Goal: Task Accomplishment & Management: Manage account settings

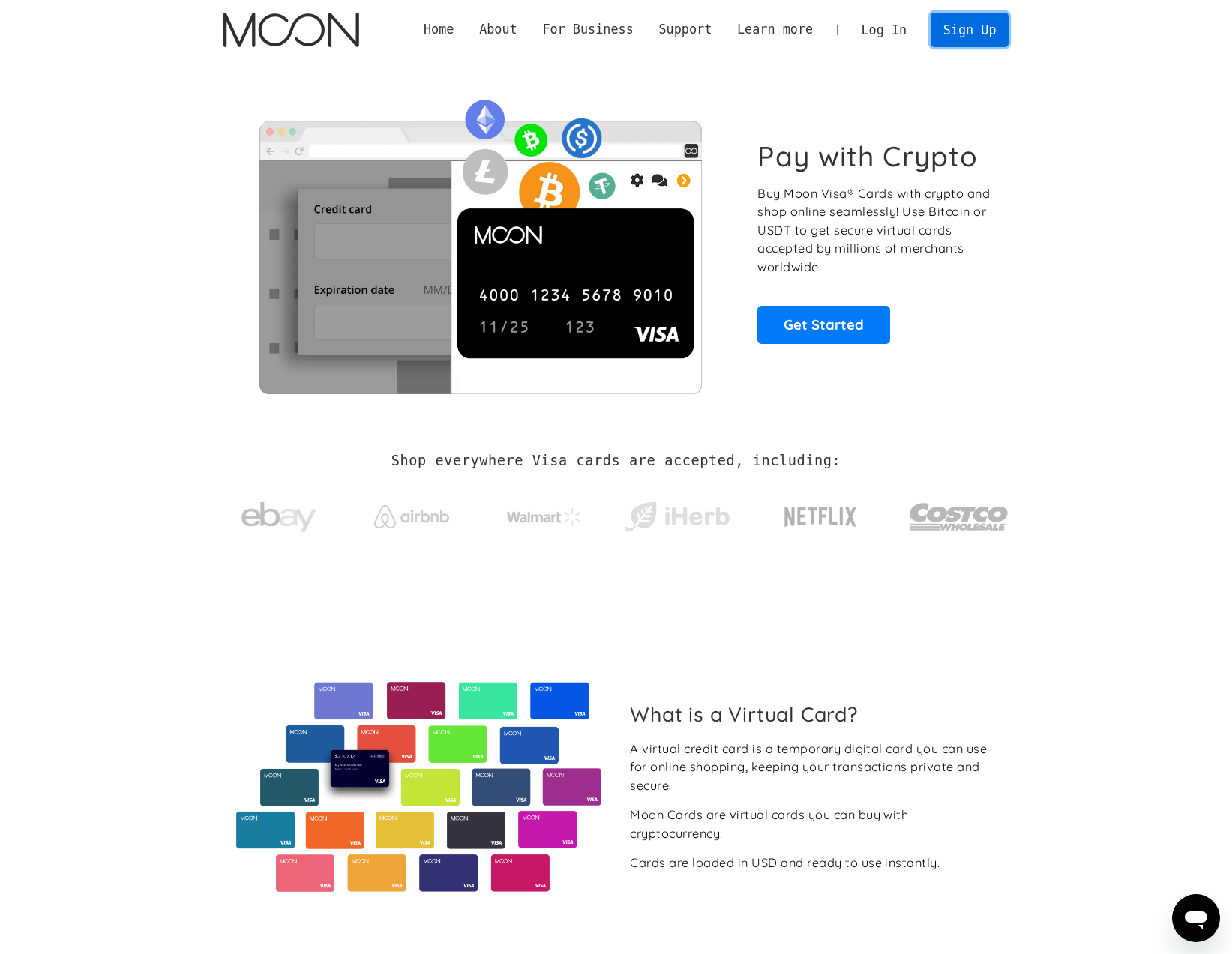
click at [980, 21] on link "Sign Up" at bounding box center [969, 29] width 78 height 34
click at [871, 26] on link "Log In" at bounding box center [884, 30] width 71 height 33
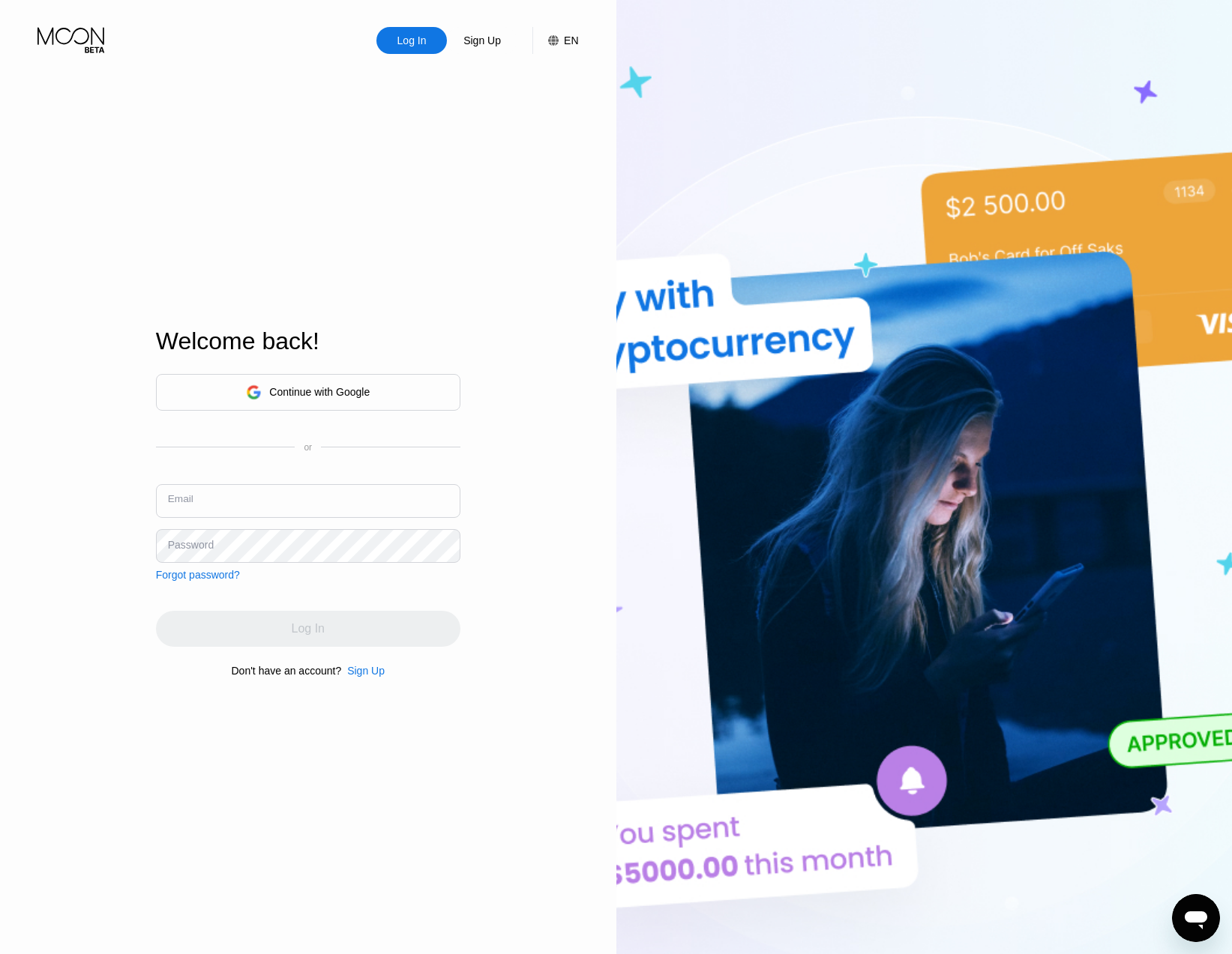
click at [385, 515] on input "text" at bounding box center [308, 500] width 304 height 34
paste input "[EMAIL_ADDRESS][DOMAIN_NAME]"
type input "[EMAIL_ADDRESS][DOMAIN_NAME]"
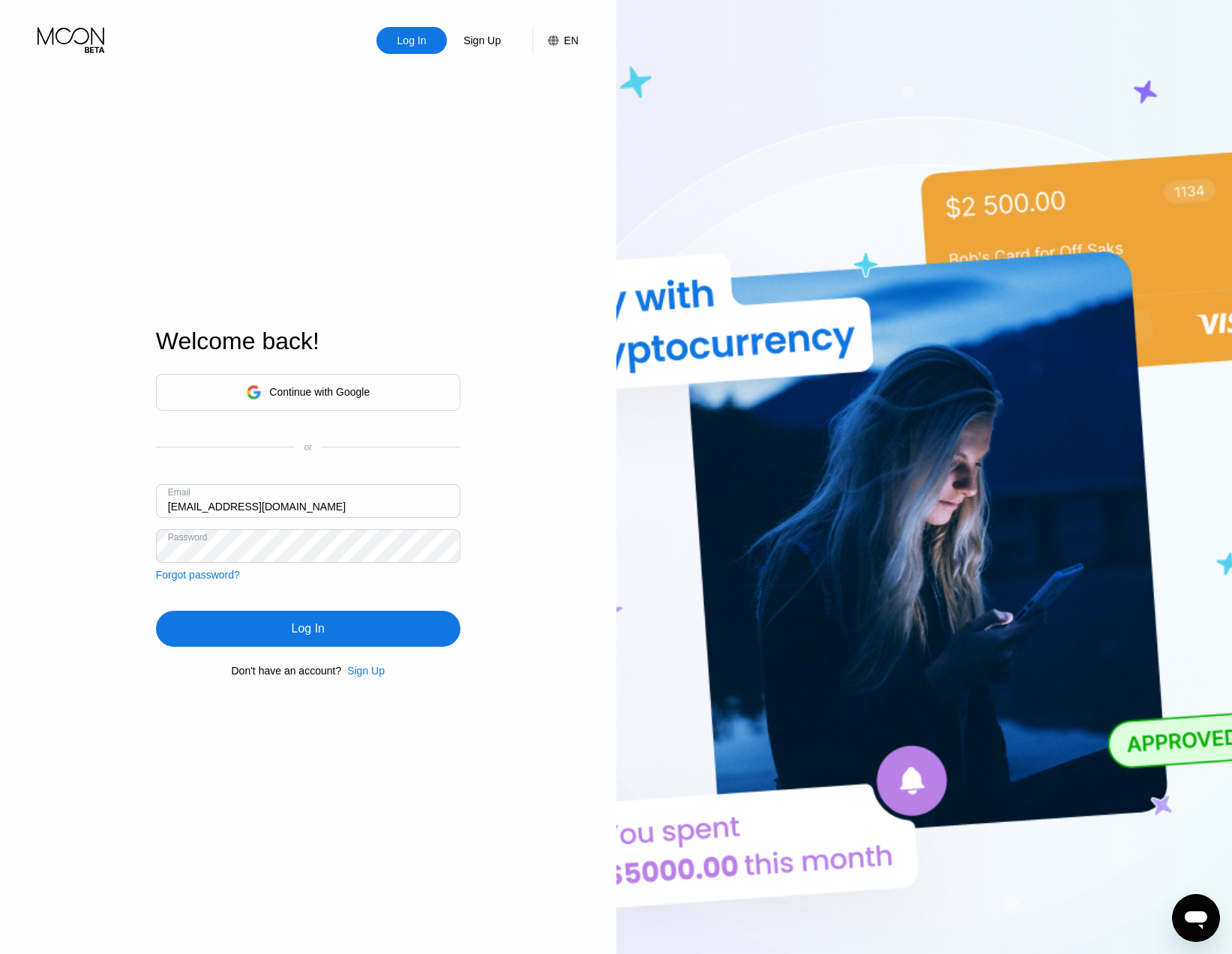
click at [335, 622] on div "Log In" at bounding box center [308, 629] width 304 height 36
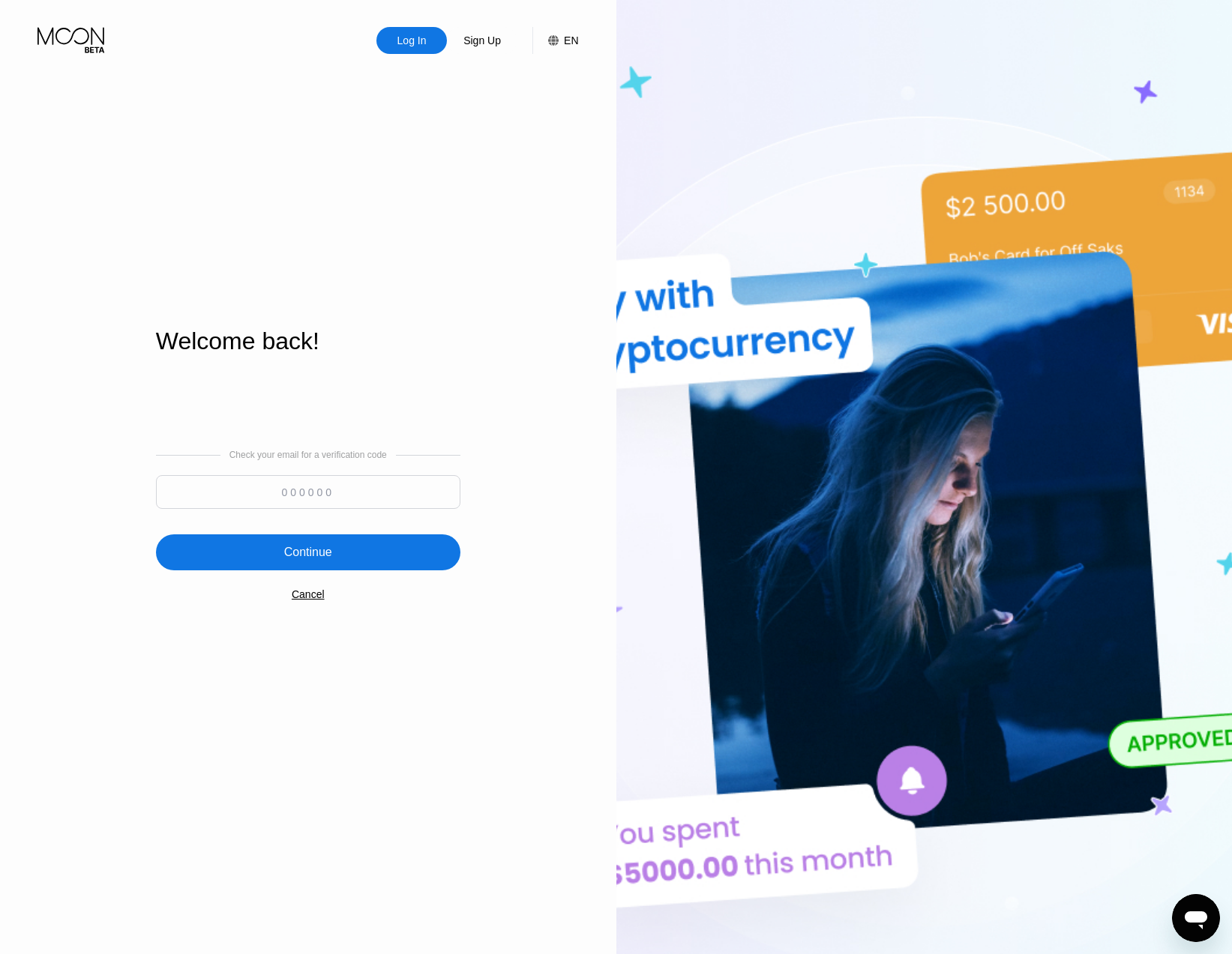
click at [294, 482] on input at bounding box center [308, 492] width 304 height 34
paste input "252449"
type input "252449"
click at [290, 530] on div "Check your email for a verification code 252449 Continue Cancel" at bounding box center [308, 525] width 304 height 304
click at [290, 540] on div "Continue" at bounding box center [308, 552] width 304 height 36
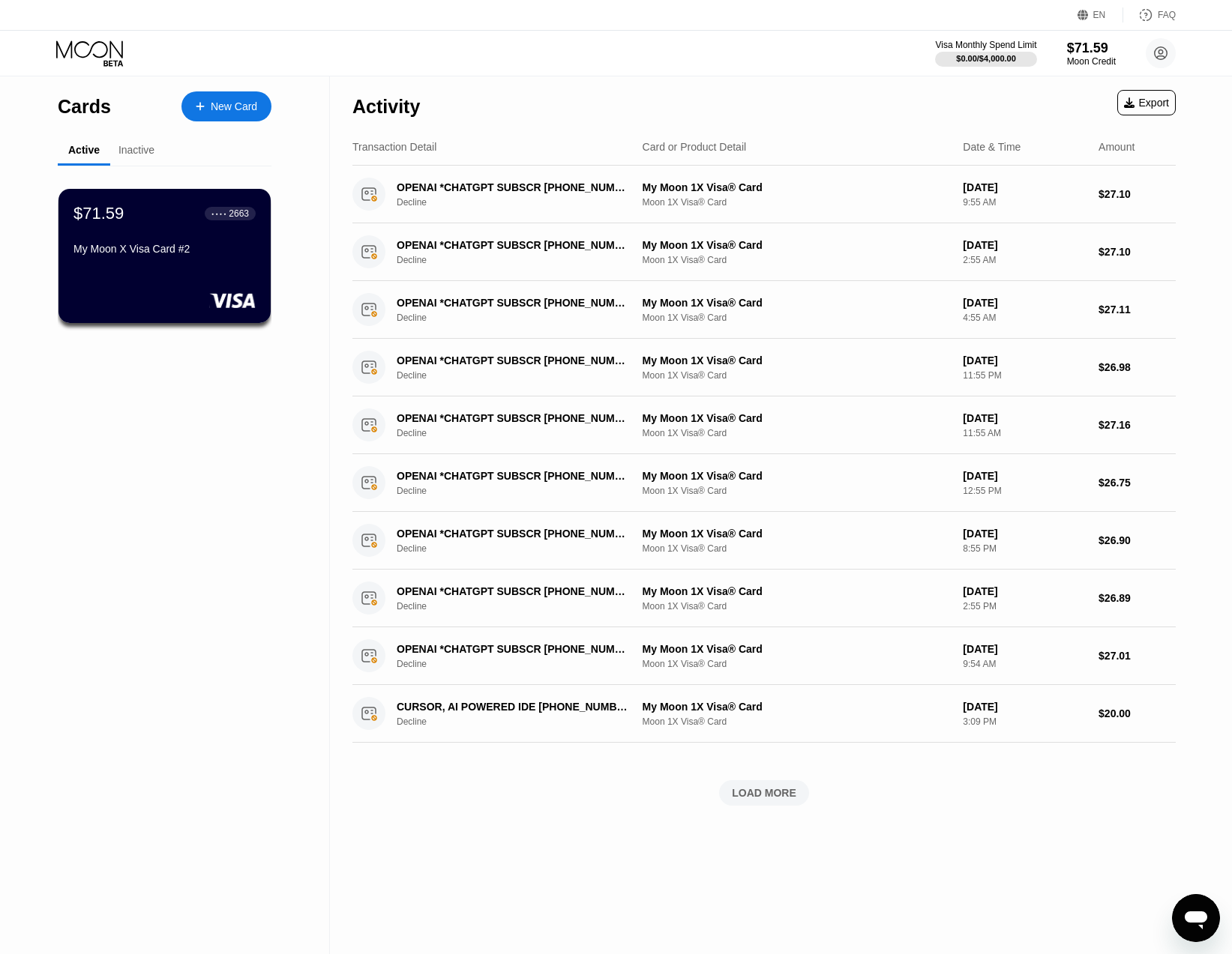
click at [769, 790] on div "LOAD MORE" at bounding box center [764, 793] width 65 height 14
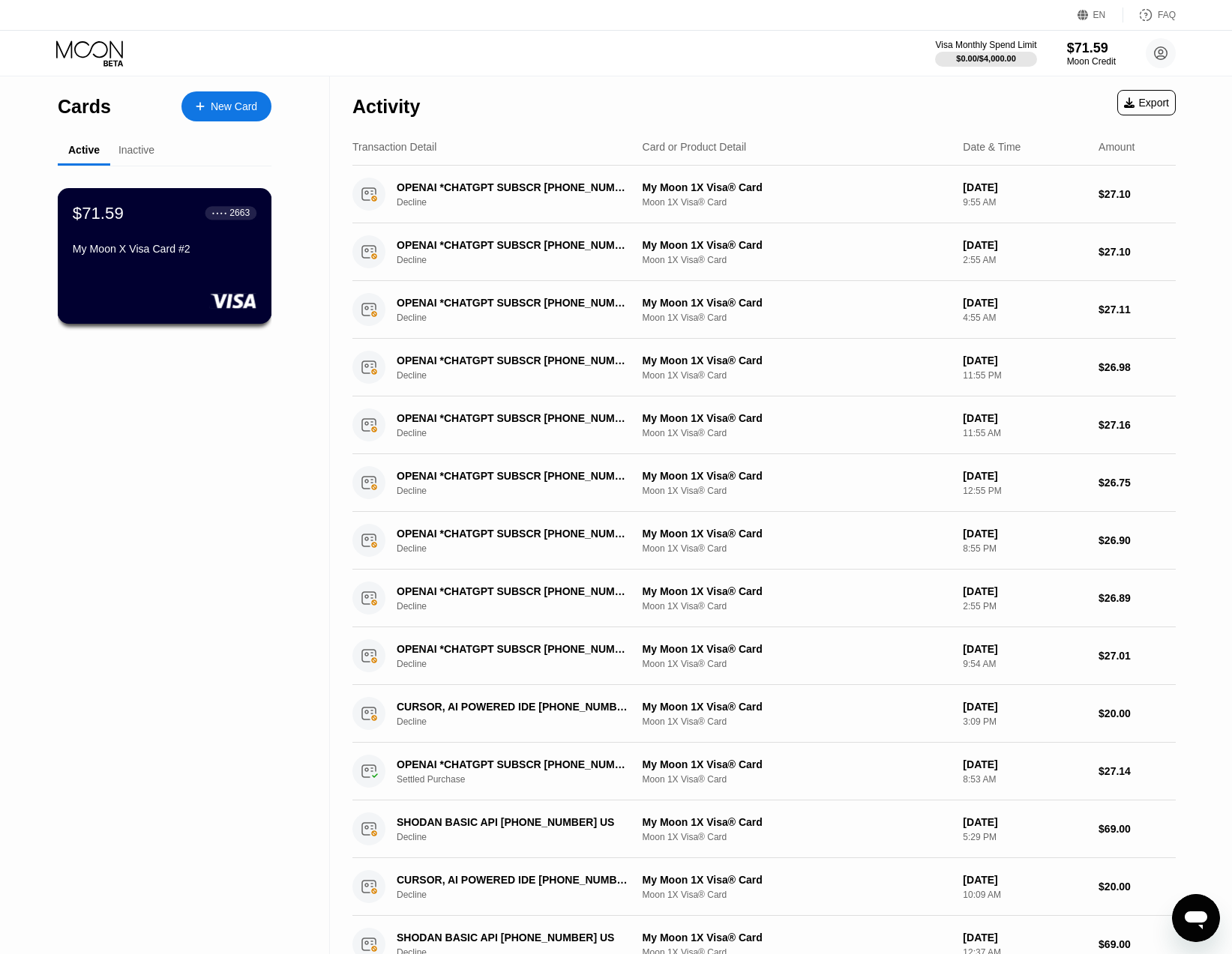
click at [143, 270] on div "$71.59 ● ● ● ● 2663 My Moon X Visa Card #2" at bounding box center [165, 256] width 214 height 136
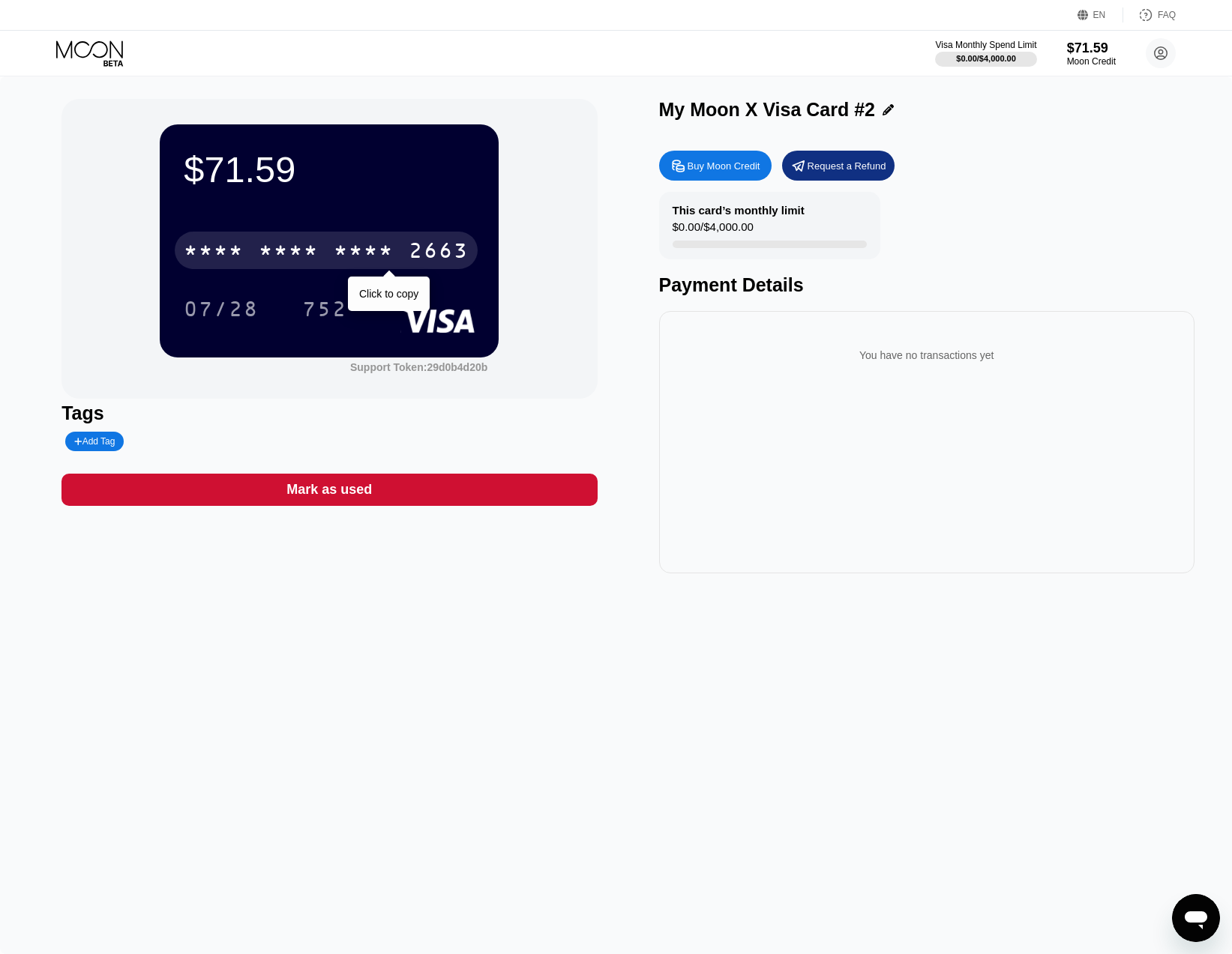
click at [392, 257] on div "* * * *" at bounding box center [363, 252] width 60 height 24
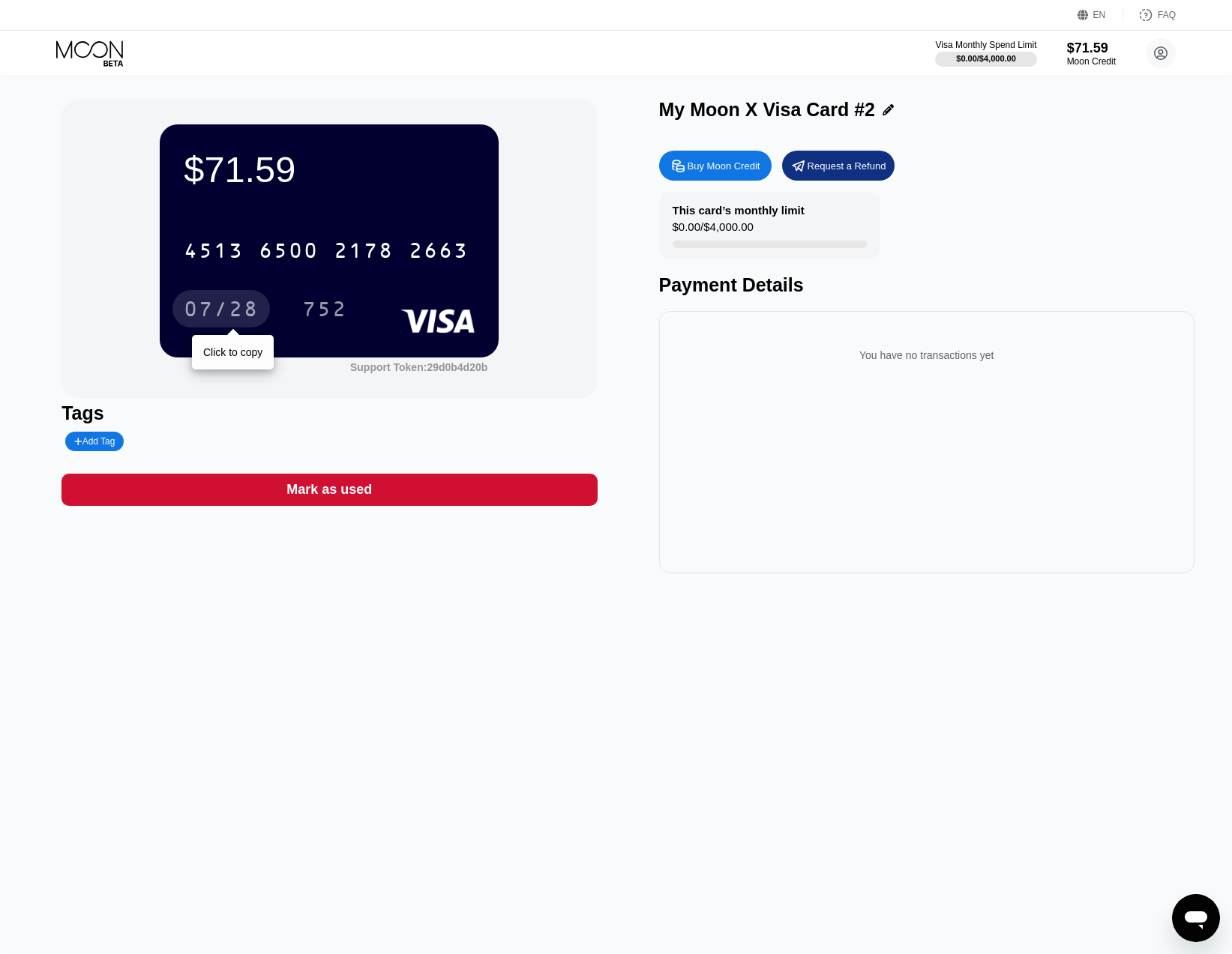
click at [227, 311] on div "07/28" at bounding box center [221, 311] width 75 height 24
click at [325, 308] on div "752" at bounding box center [325, 311] width 45 height 24
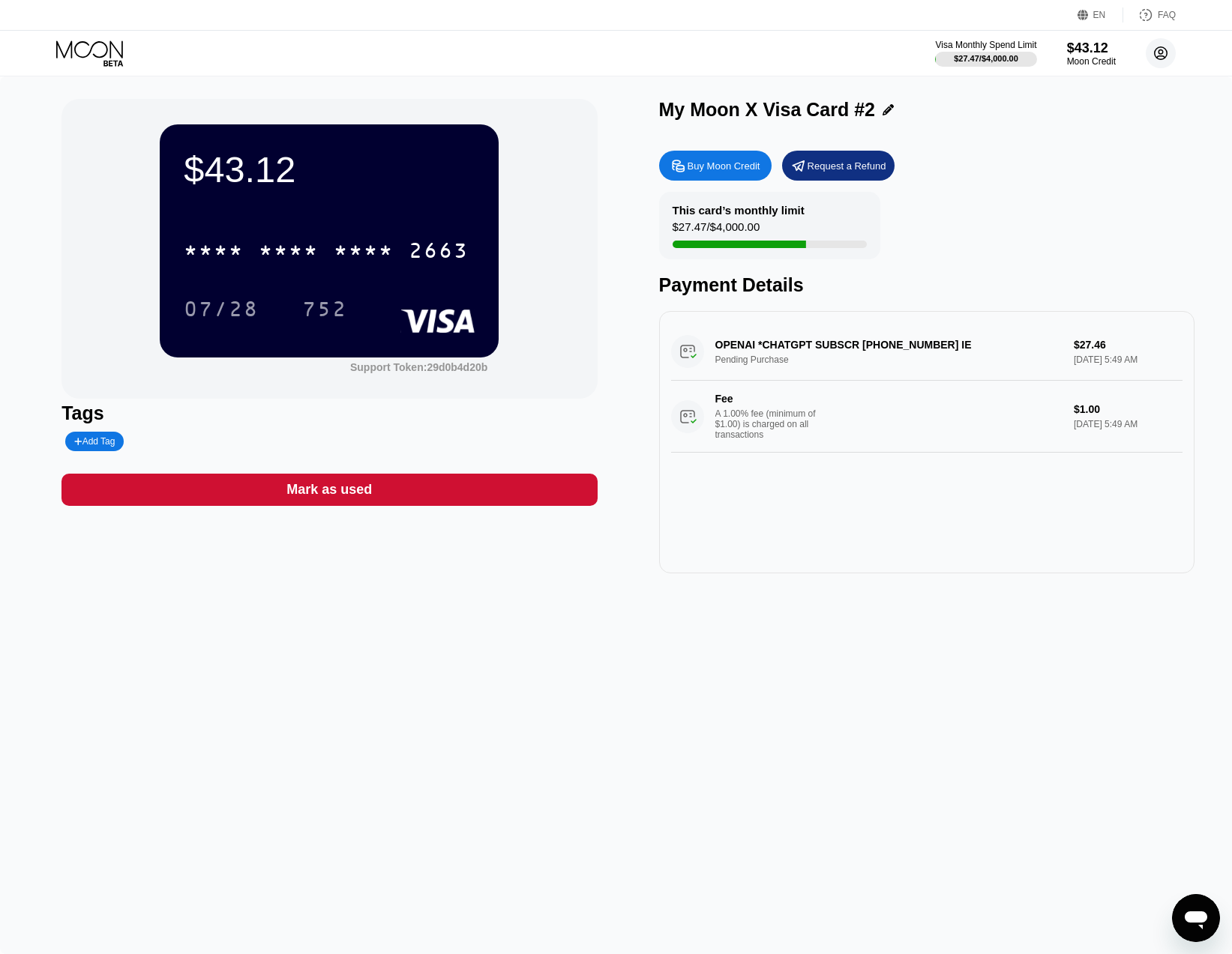
click at [1166, 56] on icon at bounding box center [1161, 54] width 13 height 13
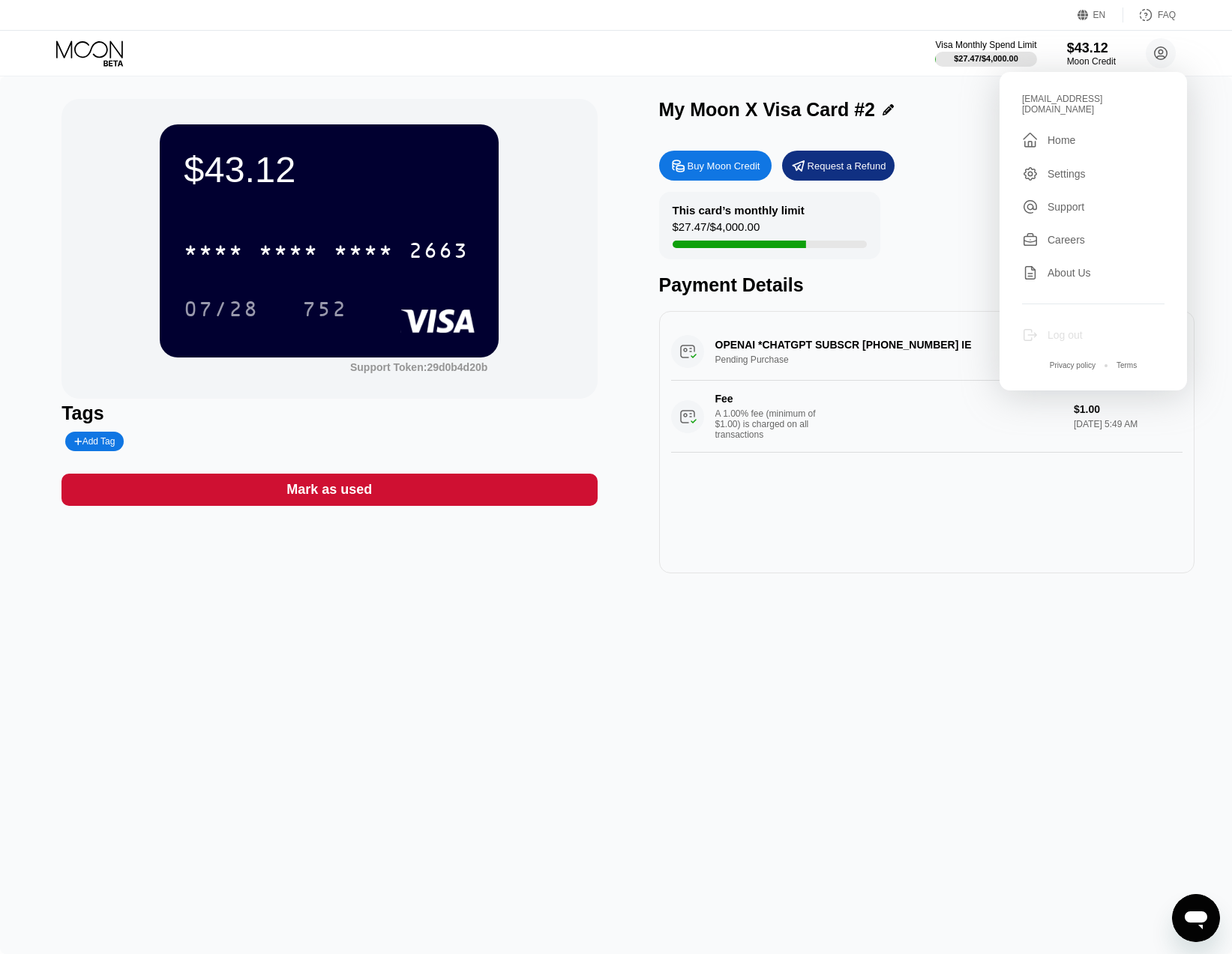
click at [1051, 329] on div "Log out" at bounding box center [1065, 335] width 35 height 12
click at [1059, 329] on div "Log out" at bounding box center [1065, 335] width 35 height 12
